Goal: Task Accomplishment & Management: Manage account settings

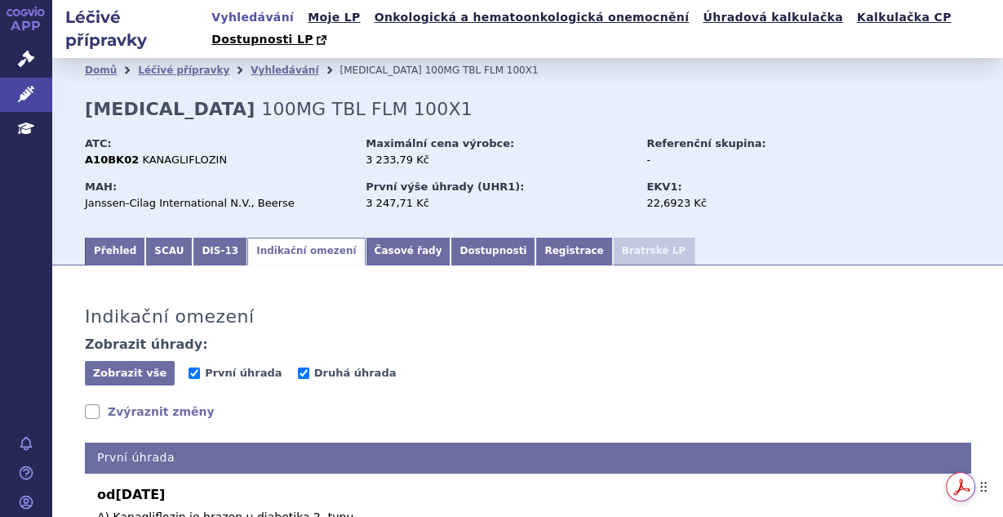
drag, startPoint x: 988, startPoint y: 167, endPoint x: 993, endPoint y: 491, distance: 324.2
click at [993, 491] on div "Get summaries and key insights using AI Assistant powered by Adobe Acrobat" at bounding box center [974, 486] width 57 height 29
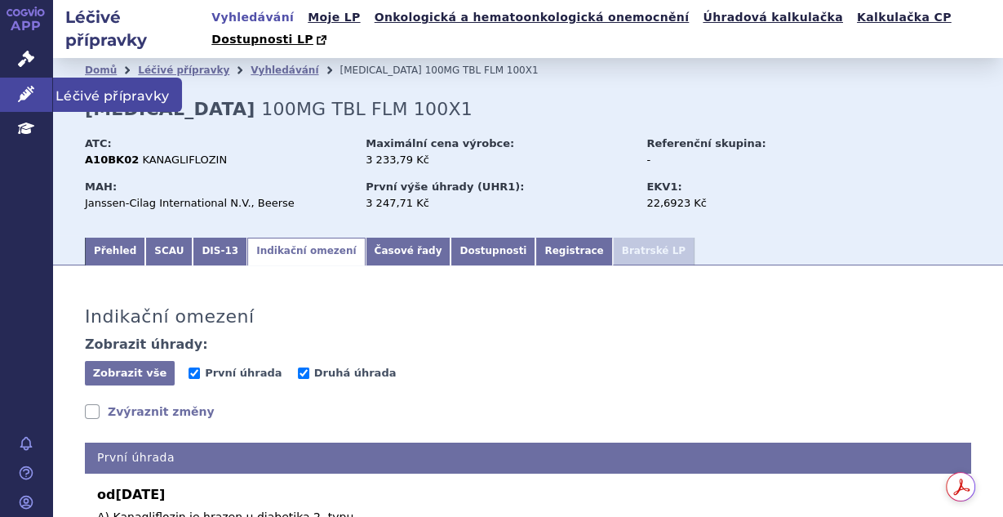
click at [31, 94] on icon at bounding box center [26, 94] width 16 height 16
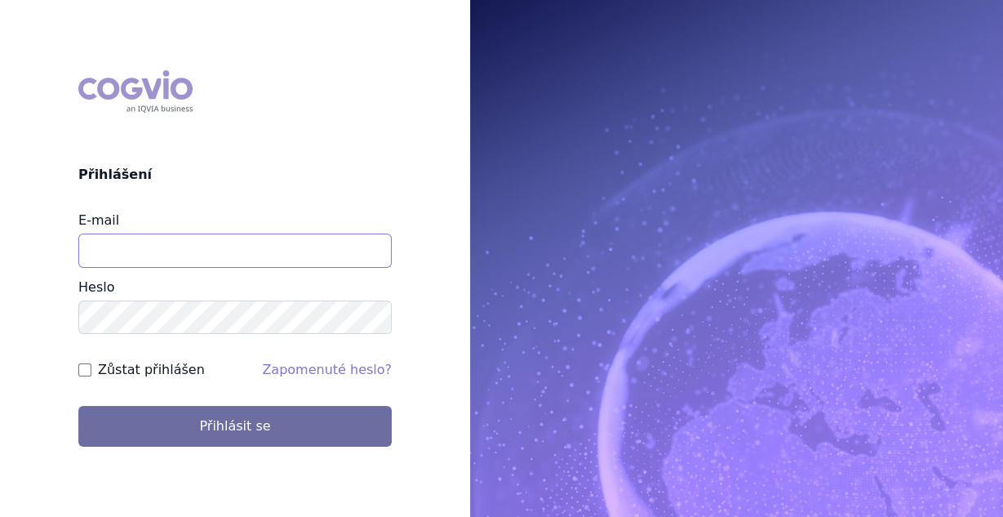
drag, startPoint x: 267, startPoint y: 251, endPoint x: 265, endPoint y: 267, distance: 16.5
click at [267, 251] on input "E-mail" at bounding box center [235, 250] width 314 height 34
type input "vaclav.smekal@astrazeneca.com"
click at [79, 370] on input "Zůstat přihlášen" at bounding box center [84, 369] width 13 height 13
checkbox input "true"
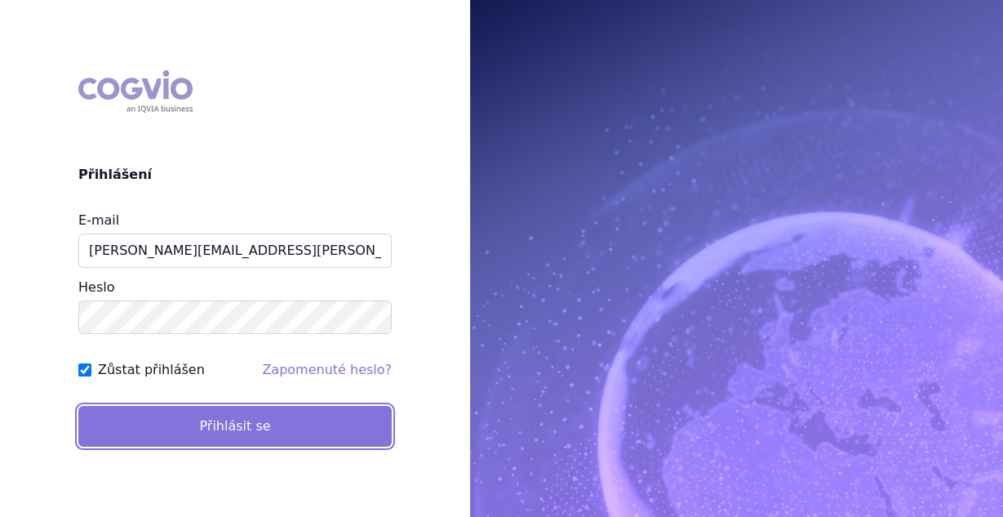
click at [131, 420] on button "Přihlásit se" at bounding box center [235, 426] width 314 height 41
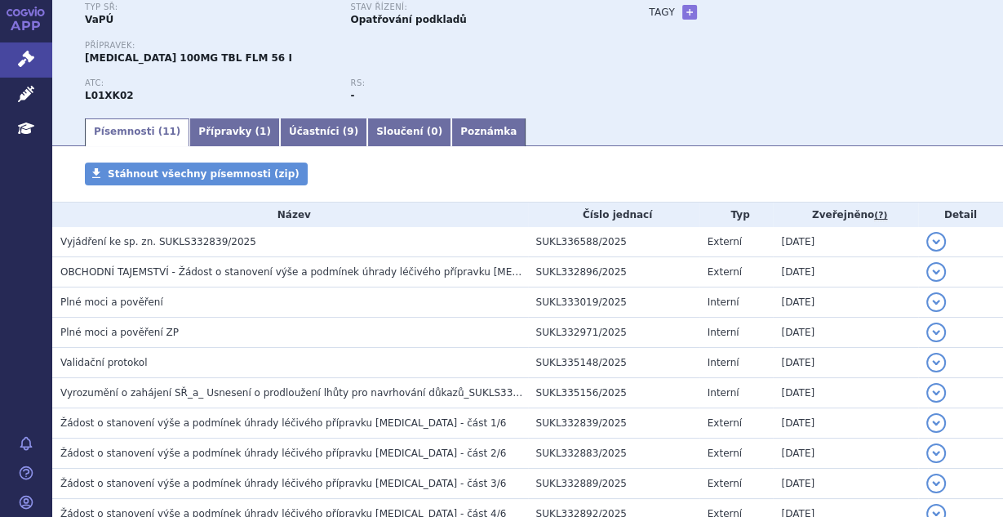
scroll to position [131, 0]
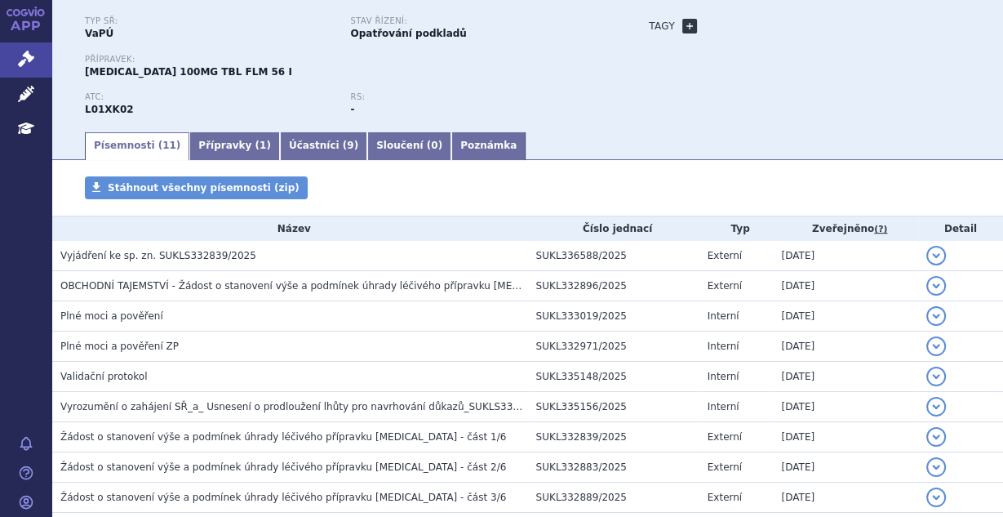
click at [683, 23] on link "+" at bounding box center [690, 26] width 15 height 15
click at [729, 27] on span at bounding box center [764, 26] width 118 height 21
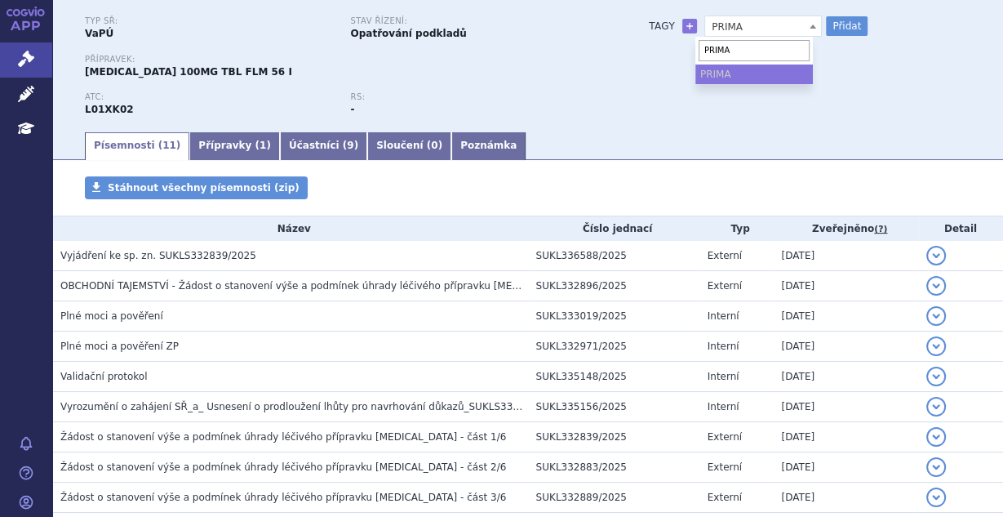
type input "PRIMA"
click at [738, 79] on ul "PRIMA" at bounding box center [755, 74] width 118 height 20
click at [710, 72] on ul "PRIMA" at bounding box center [755, 74] width 118 height 20
click at [741, 51] on input "PRIMA" at bounding box center [754, 50] width 111 height 21
click at [843, 23] on button "Přidat" at bounding box center [847, 26] width 42 height 20
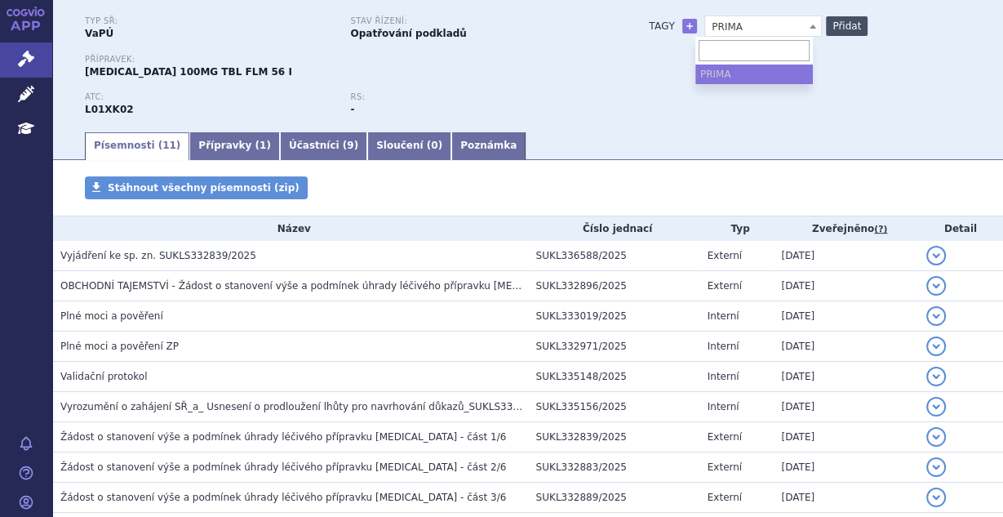
select select
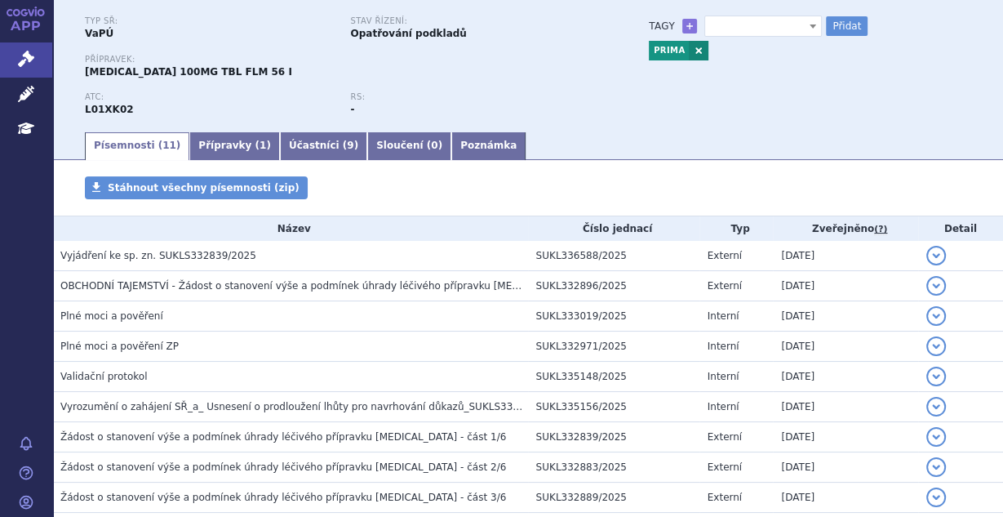
click at [720, 23] on span at bounding box center [764, 26] width 118 height 21
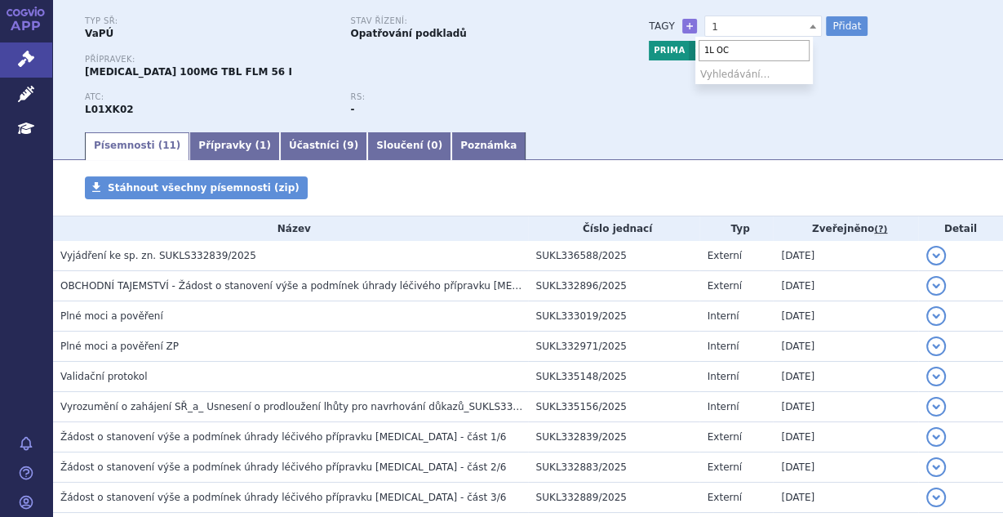
type input "1L OC"
click at [826, 29] on button "Přidat" at bounding box center [847, 26] width 42 height 20
click at [728, 48] on link at bounding box center [738, 51] width 20 height 20
click at [728, 36] on span at bounding box center [764, 26] width 118 height 21
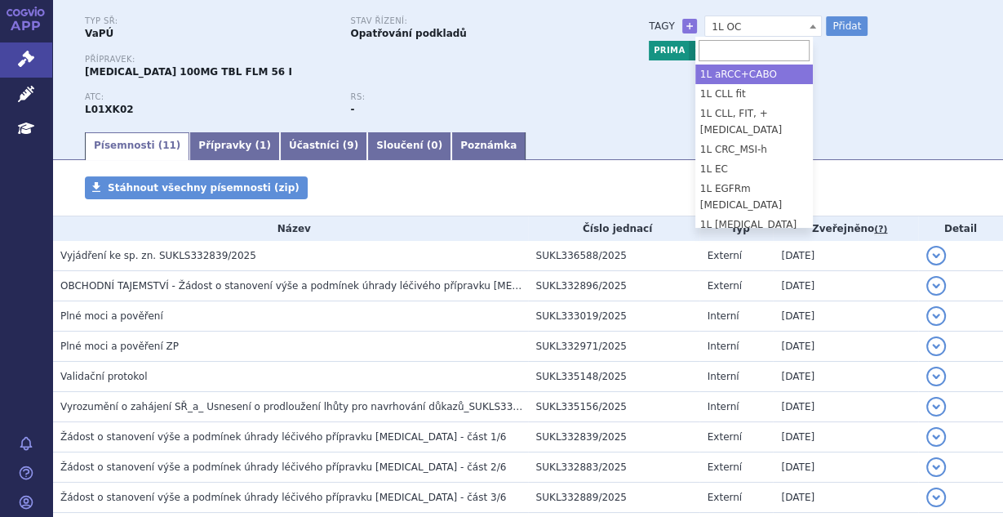
click at [731, 26] on span "1L OC" at bounding box center [763, 26] width 116 height 21
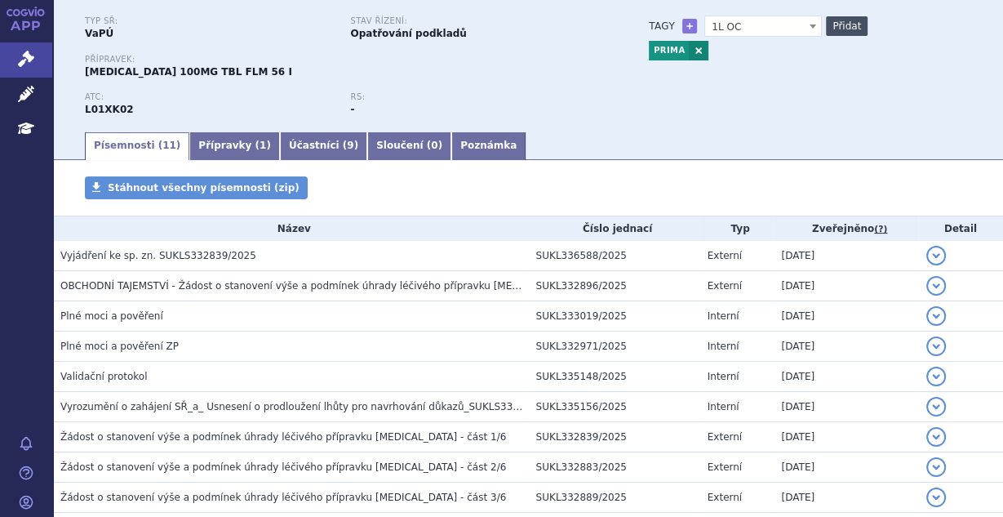
click at [856, 18] on button "Přidat" at bounding box center [847, 26] width 42 height 20
select select
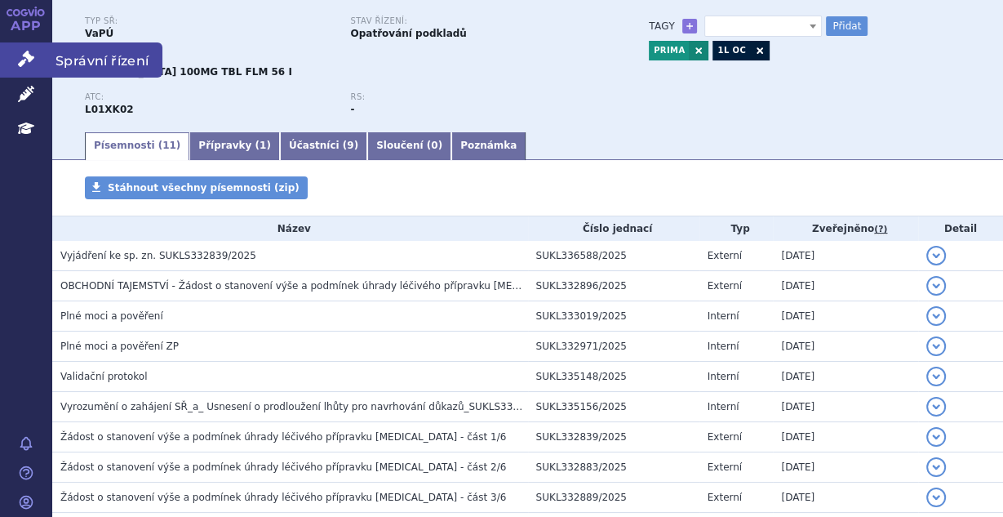
click at [24, 55] on icon at bounding box center [26, 59] width 16 height 16
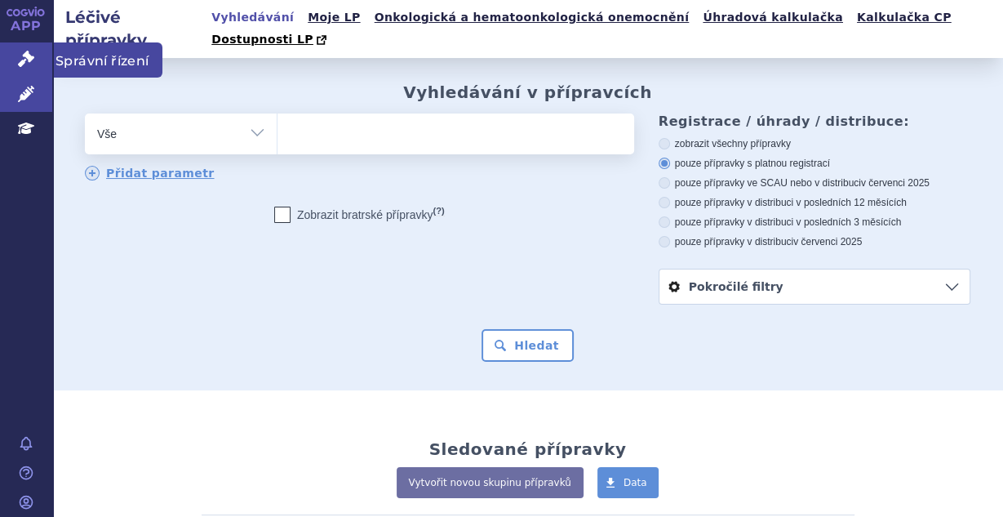
click at [23, 57] on icon at bounding box center [26, 59] width 16 height 16
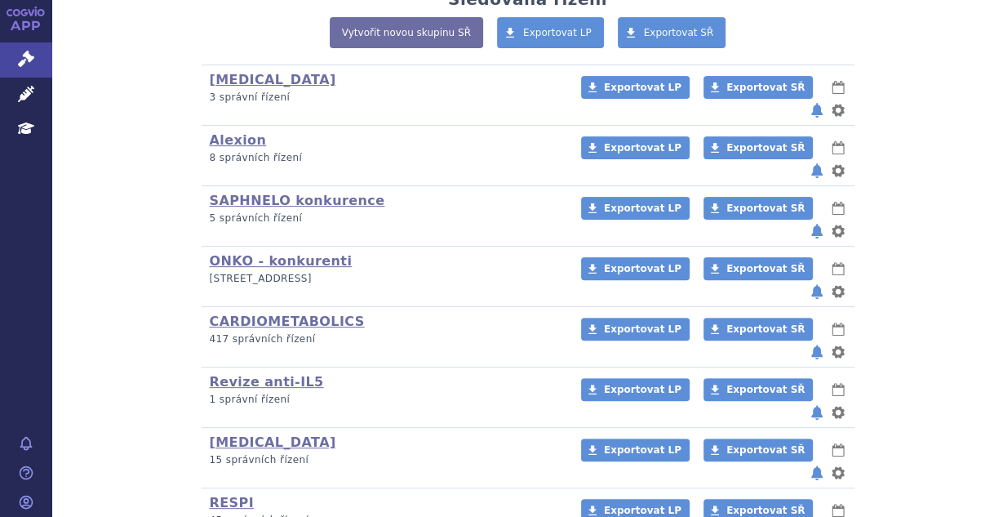
scroll to position [392, 0]
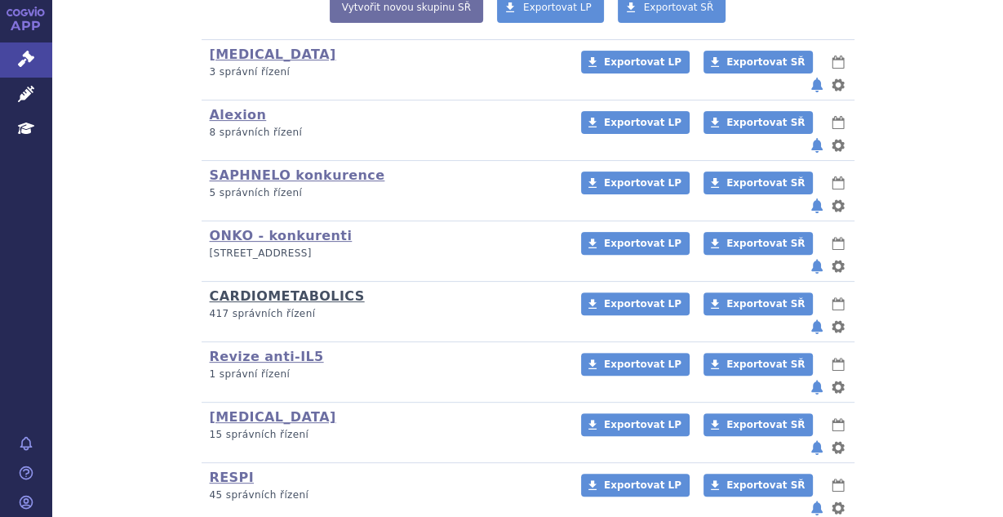
click at [282, 288] on link "CARDIOMETABOLICS" at bounding box center [287, 296] width 155 height 16
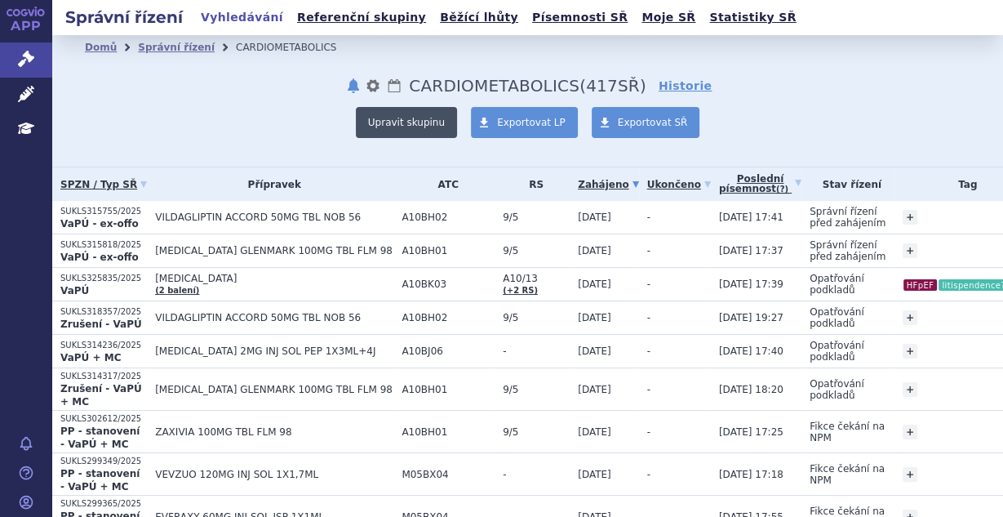
click at [438, 122] on button "Upravit skupinu" at bounding box center [406, 122] width 101 height 31
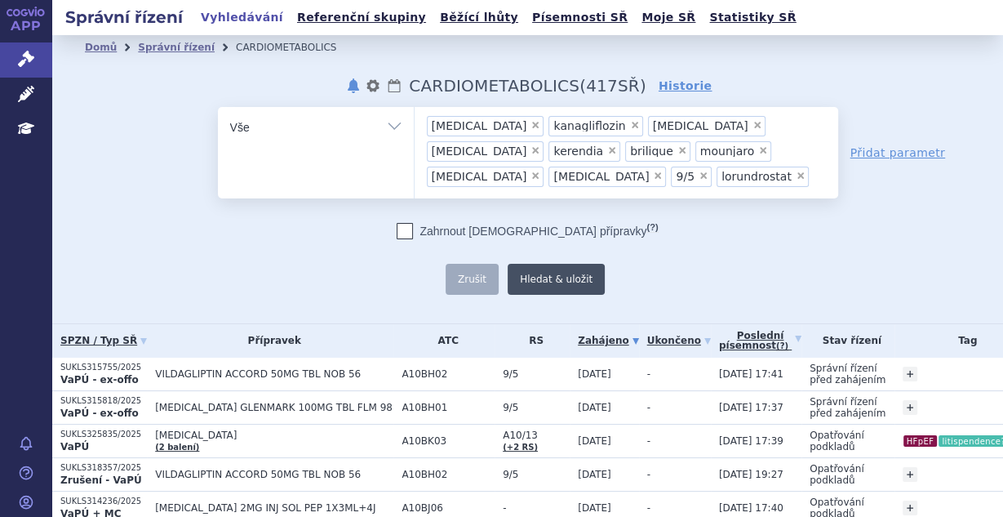
click at [520, 282] on button "Hledat & uložit" at bounding box center [556, 279] width 97 height 31
